Goal: Task Accomplishment & Management: Use online tool/utility

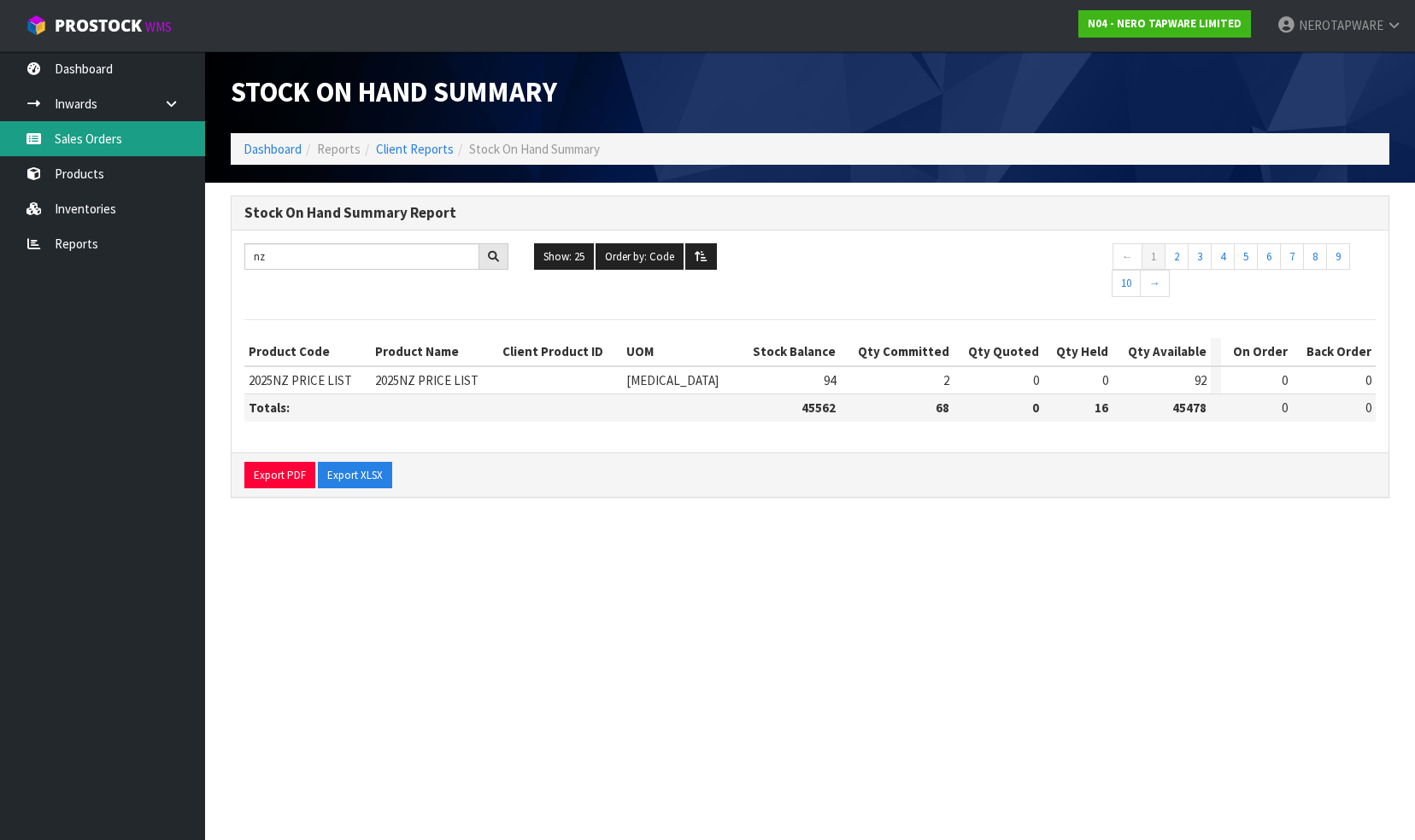
drag, startPoint x: 0, startPoint y: 0, endPoint x: 74, endPoint y: 130, distance: 149.6
click at [74, 130] on link "Sales Orders" at bounding box center [102, 138] width 205 height 35
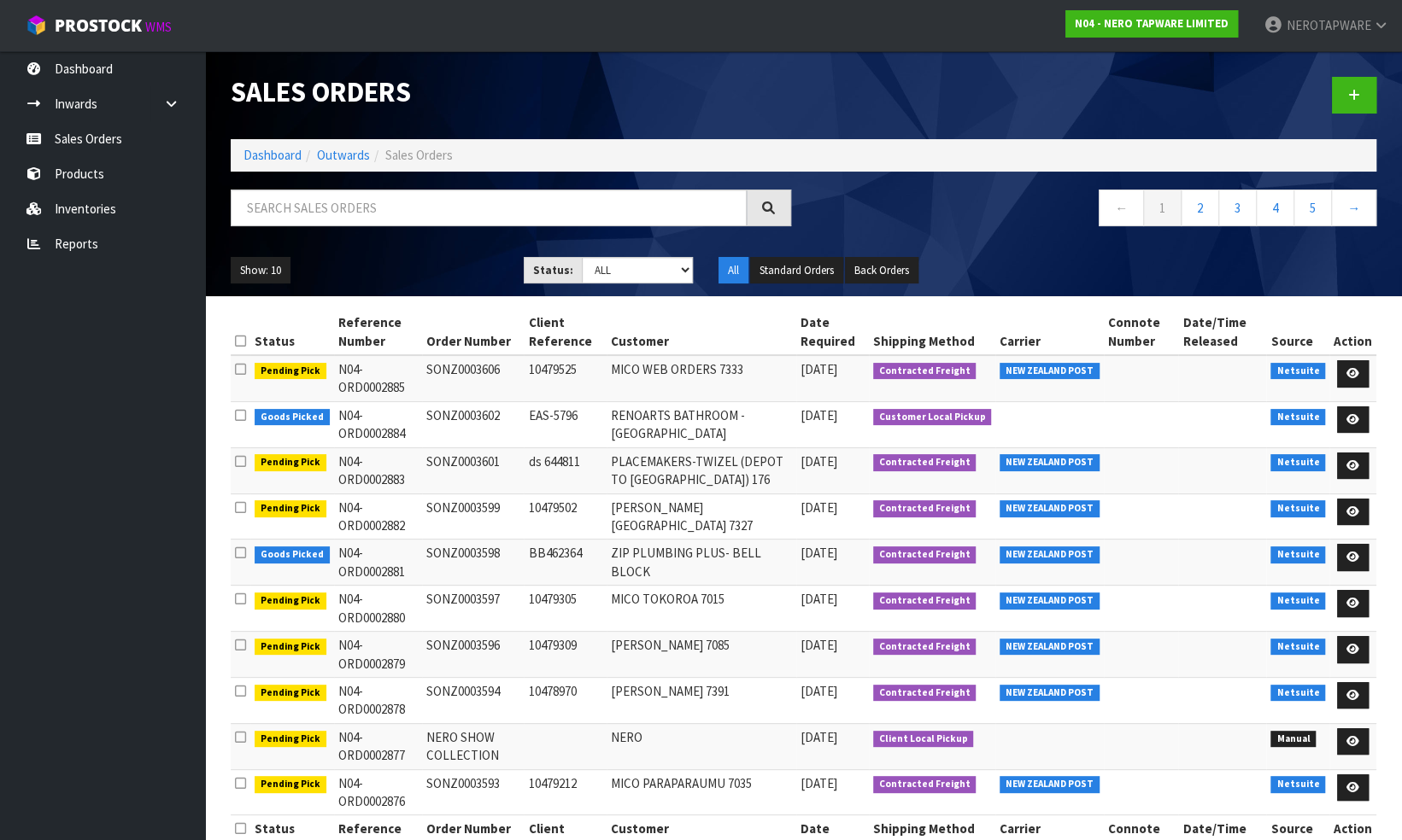
scroll to position [47, 0]
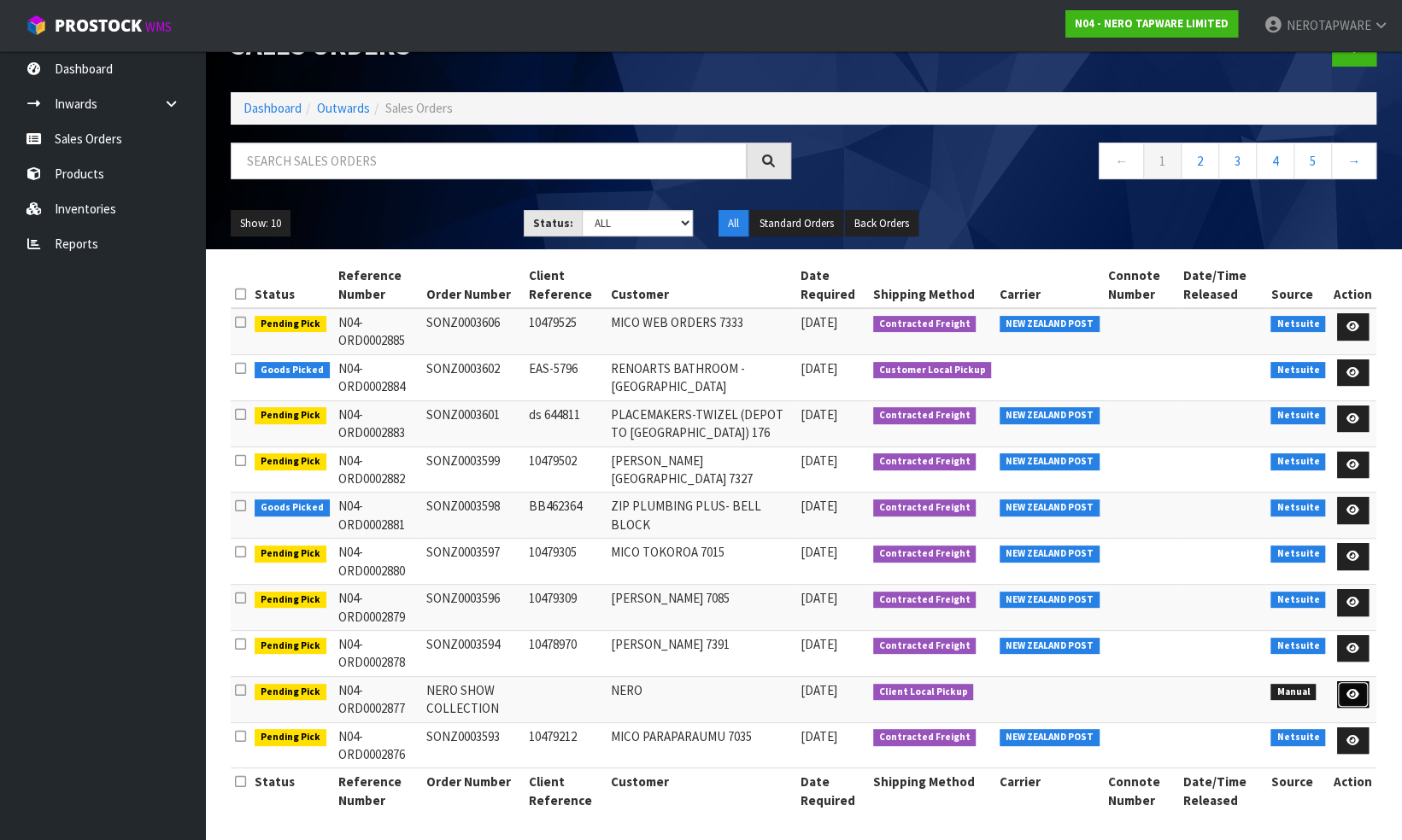
click at [1355, 689] on icon at bounding box center [1352, 694] width 13 height 11
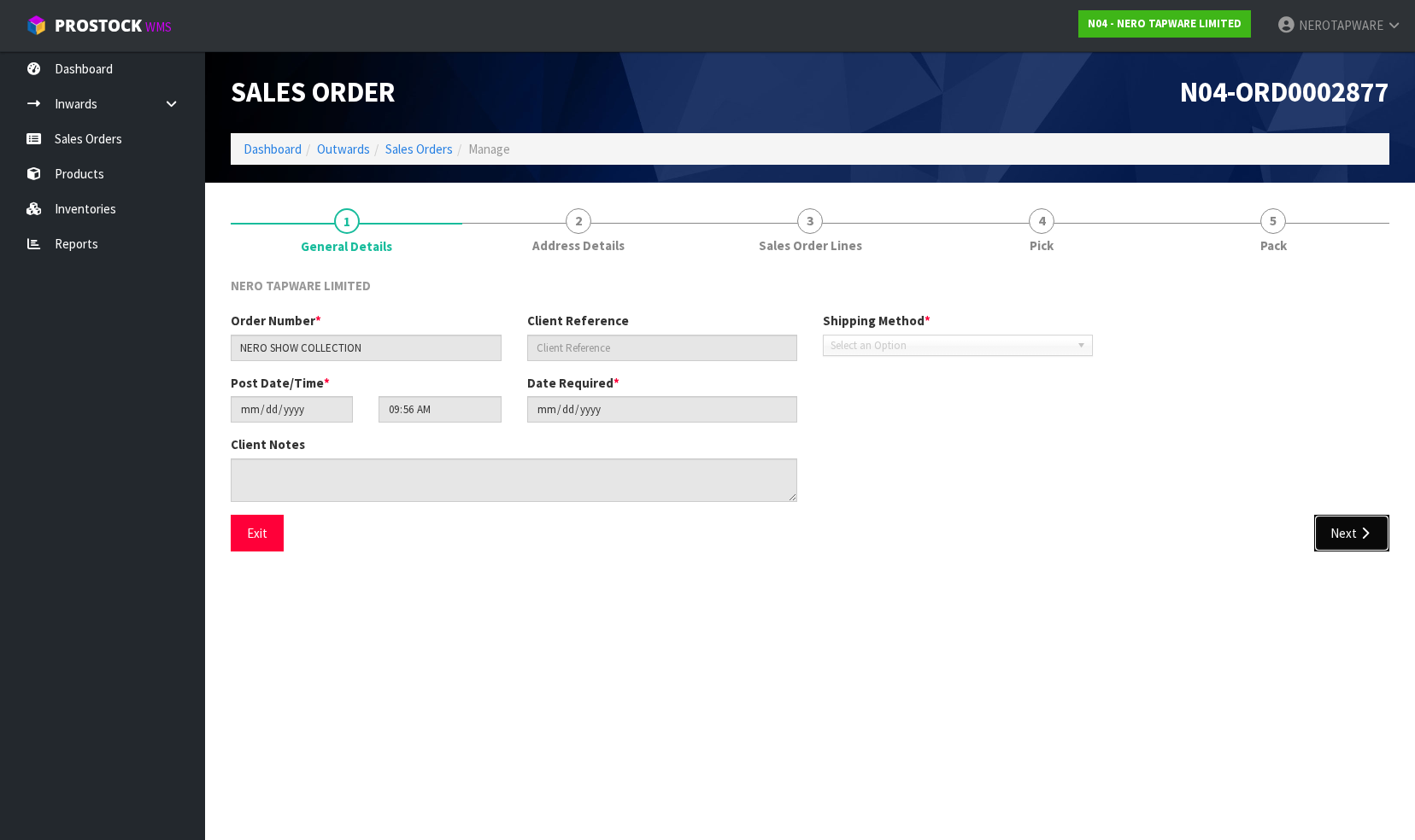
click at [1348, 540] on button "Next" at bounding box center [1351, 533] width 76 height 37
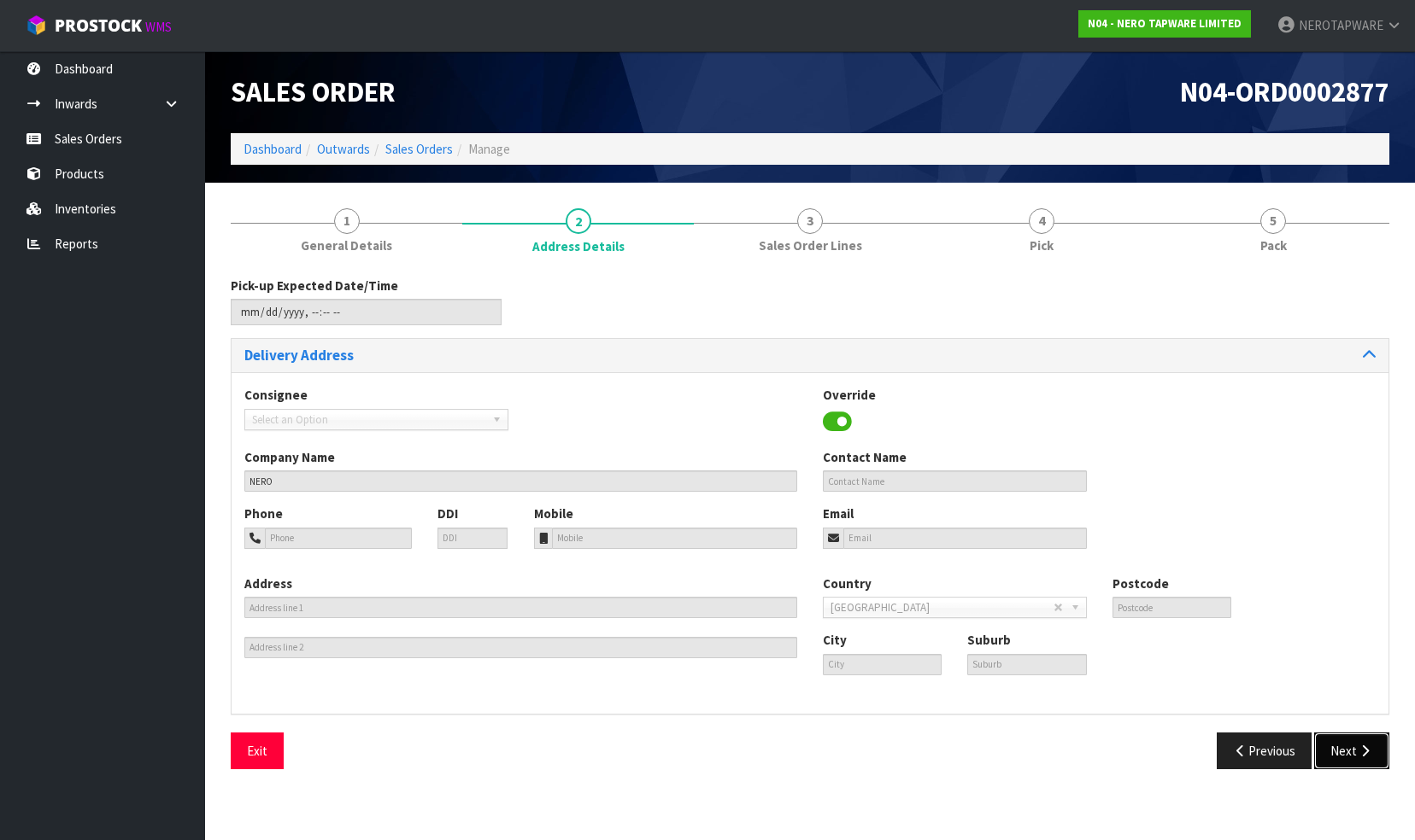
click at [1353, 756] on button "Next" at bounding box center [1351, 751] width 76 height 37
